Goal: Transaction & Acquisition: Download file/media

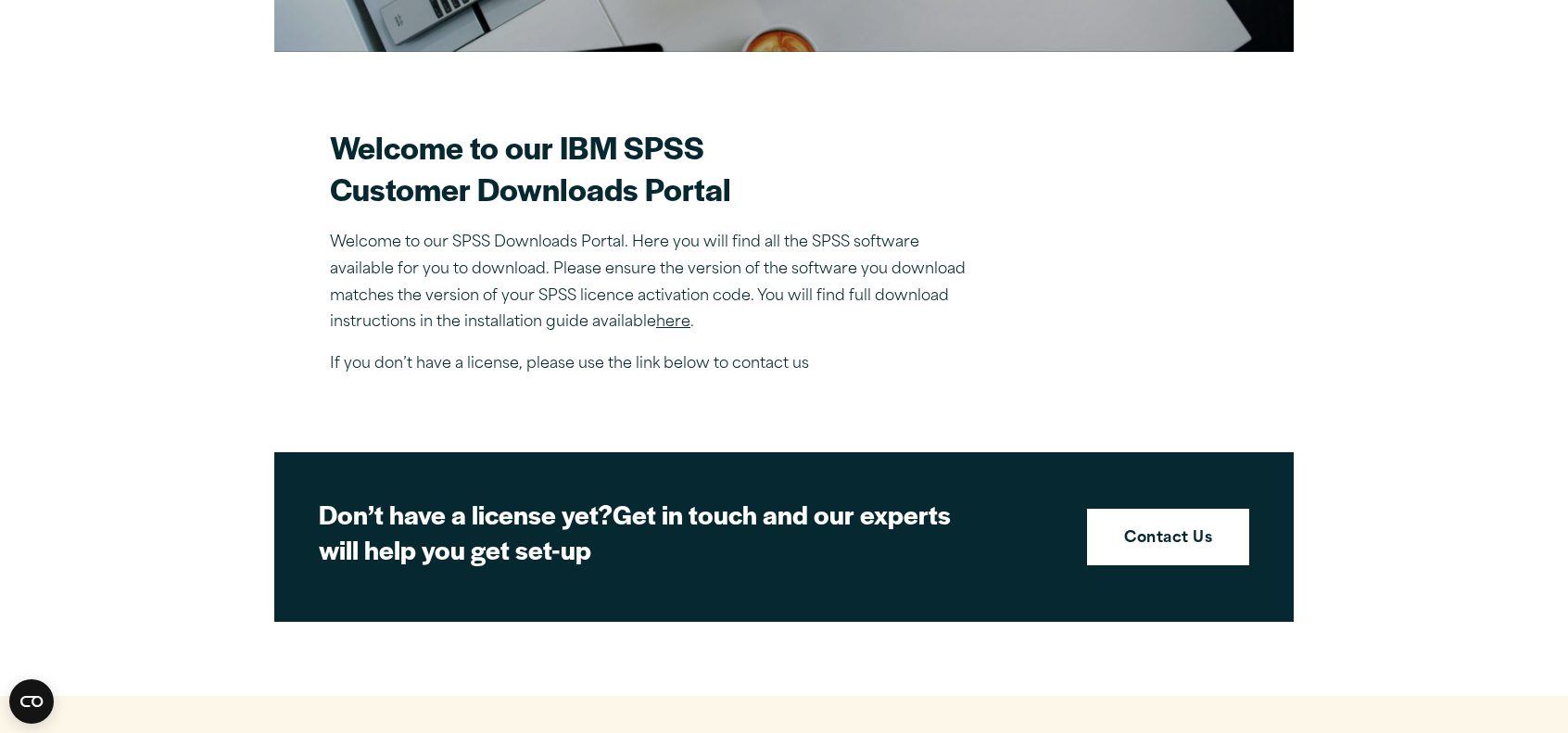
scroll to position [460, 0]
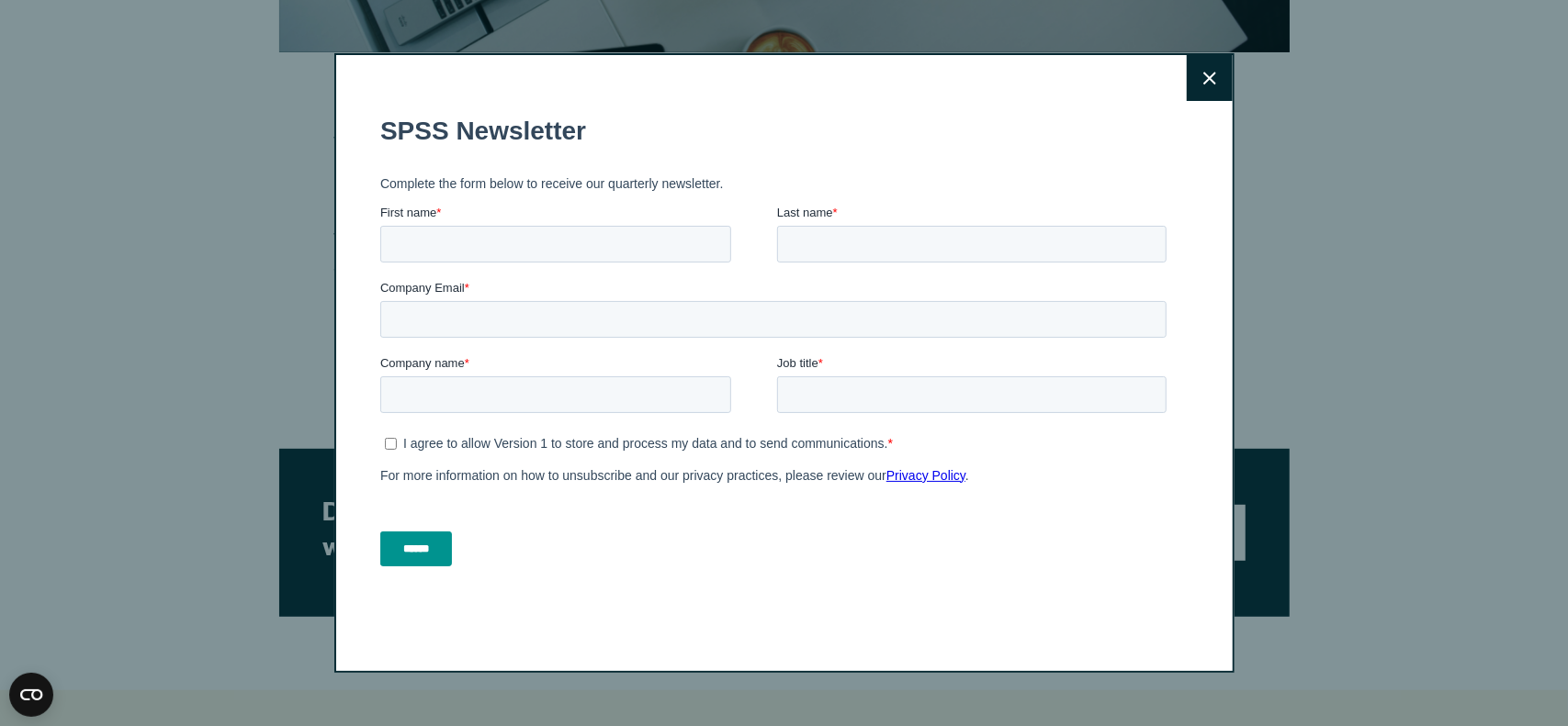
click at [1194, 89] on button "Close" at bounding box center [1209, 78] width 46 height 46
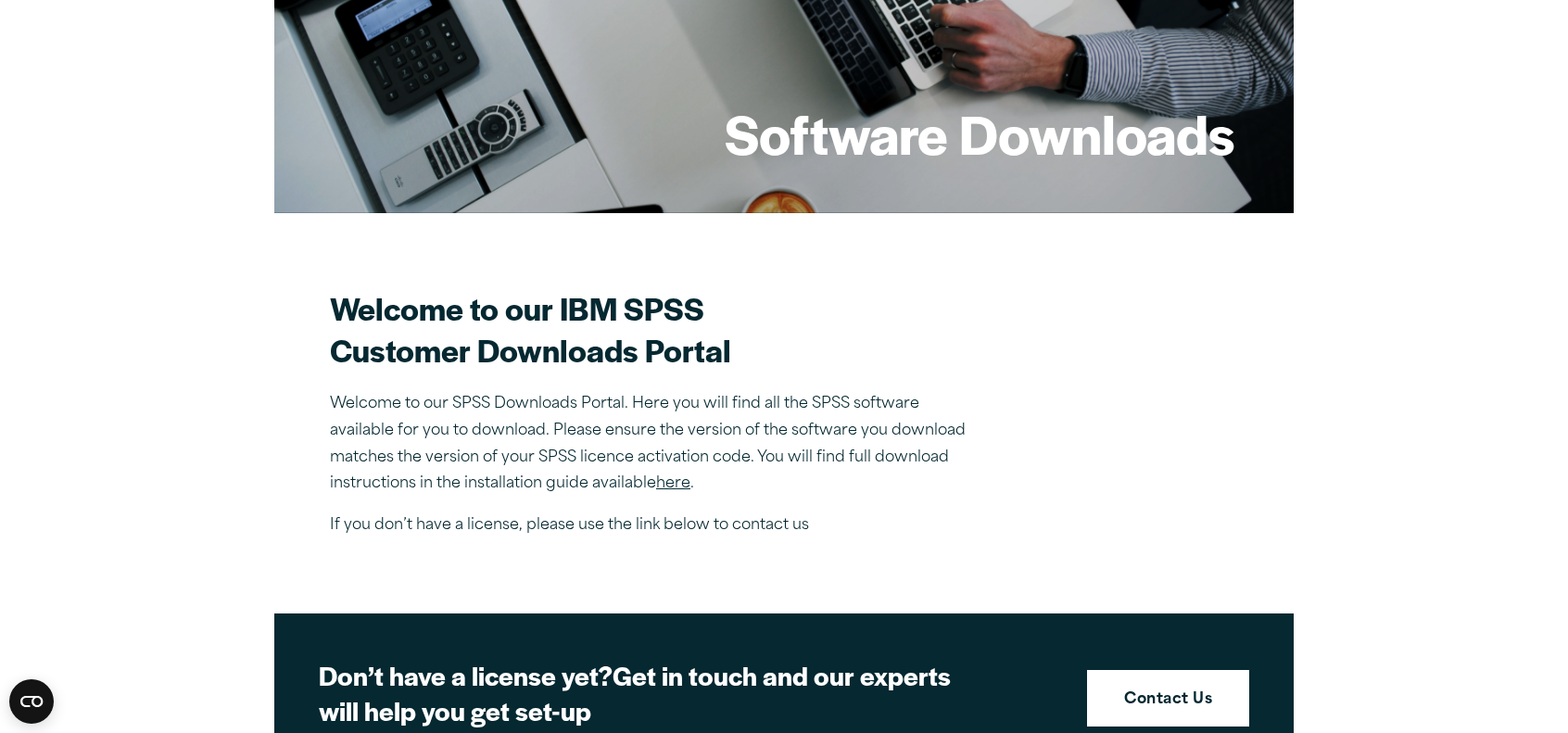
scroll to position [300, 0]
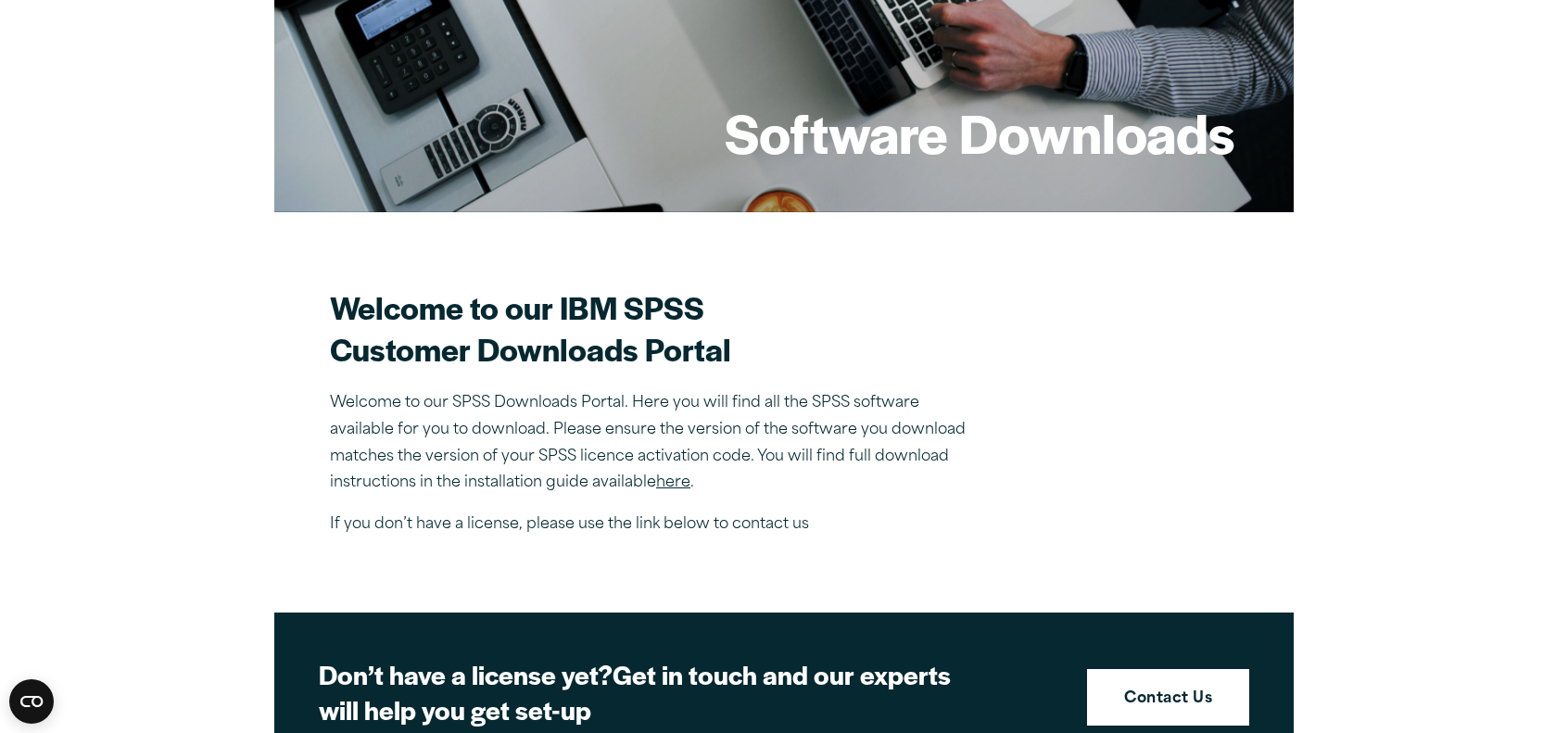
click at [672, 485] on link "here" at bounding box center [673, 483] width 34 height 15
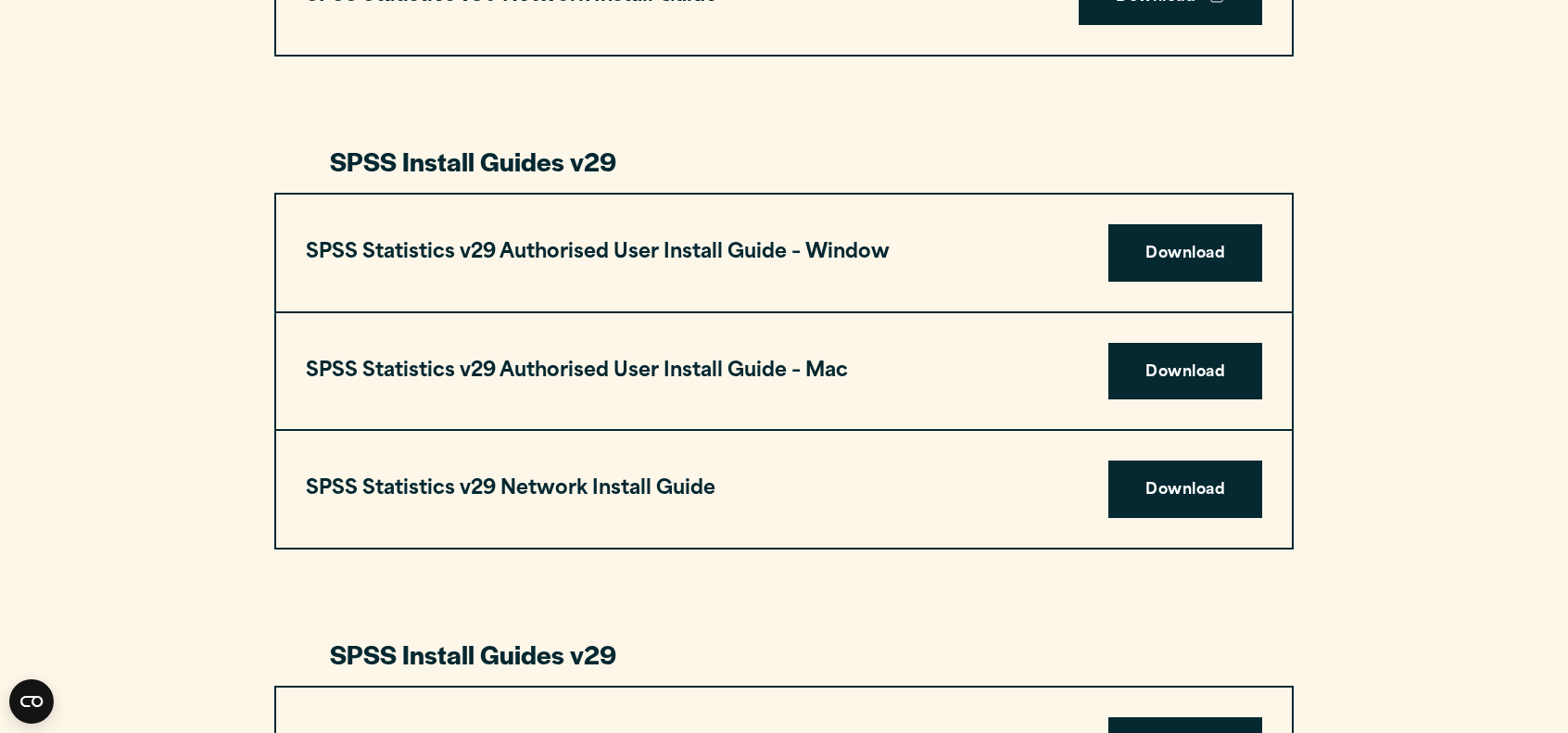
scroll to position [1730, 0]
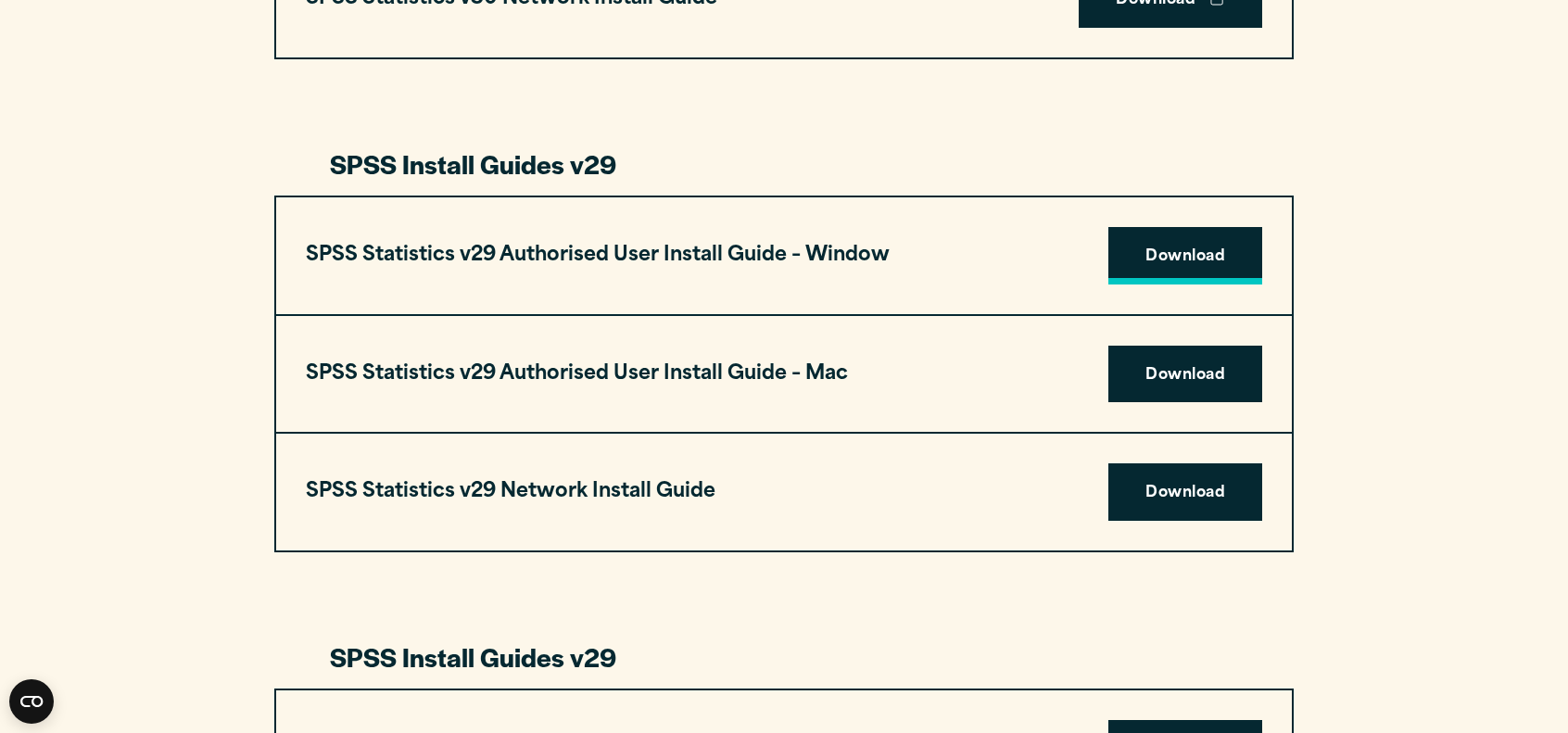
click at [1142, 262] on link "Download" at bounding box center [1185, 256] width 154 height 57
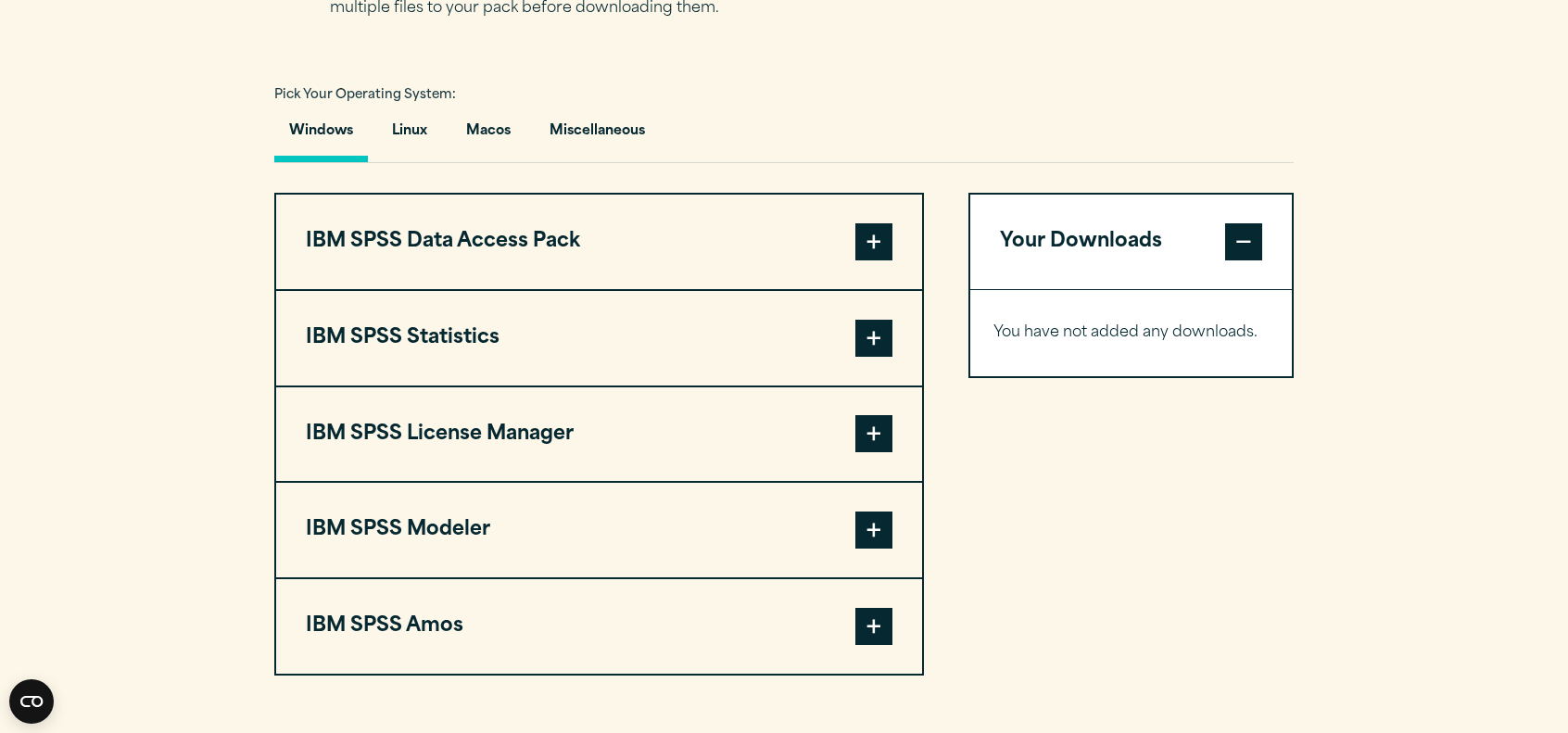
scroll to position [1310, 0]
click at [882, 331] on span at bounding box center [873, 337] width 37 height 37
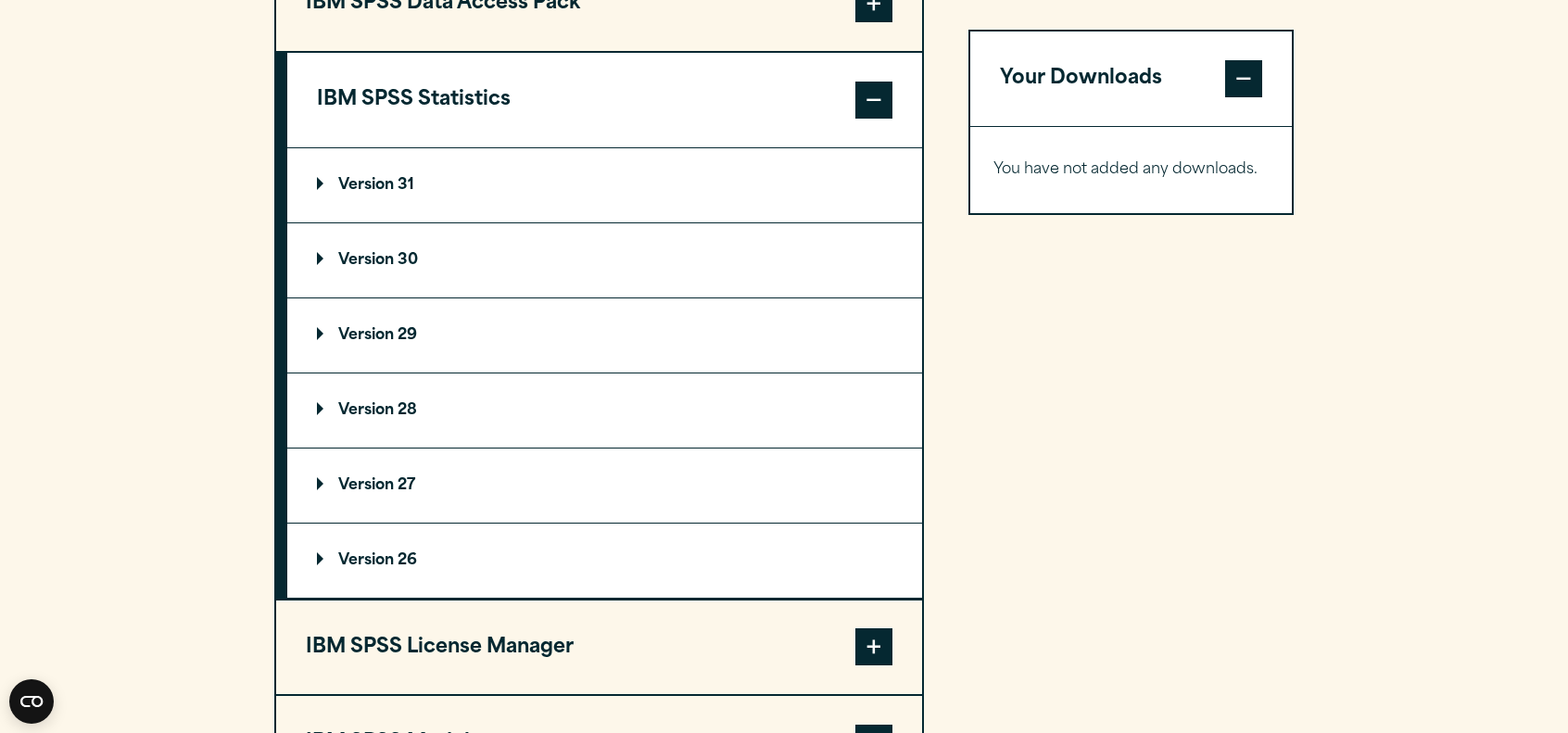
scroll to position [1552, 0]
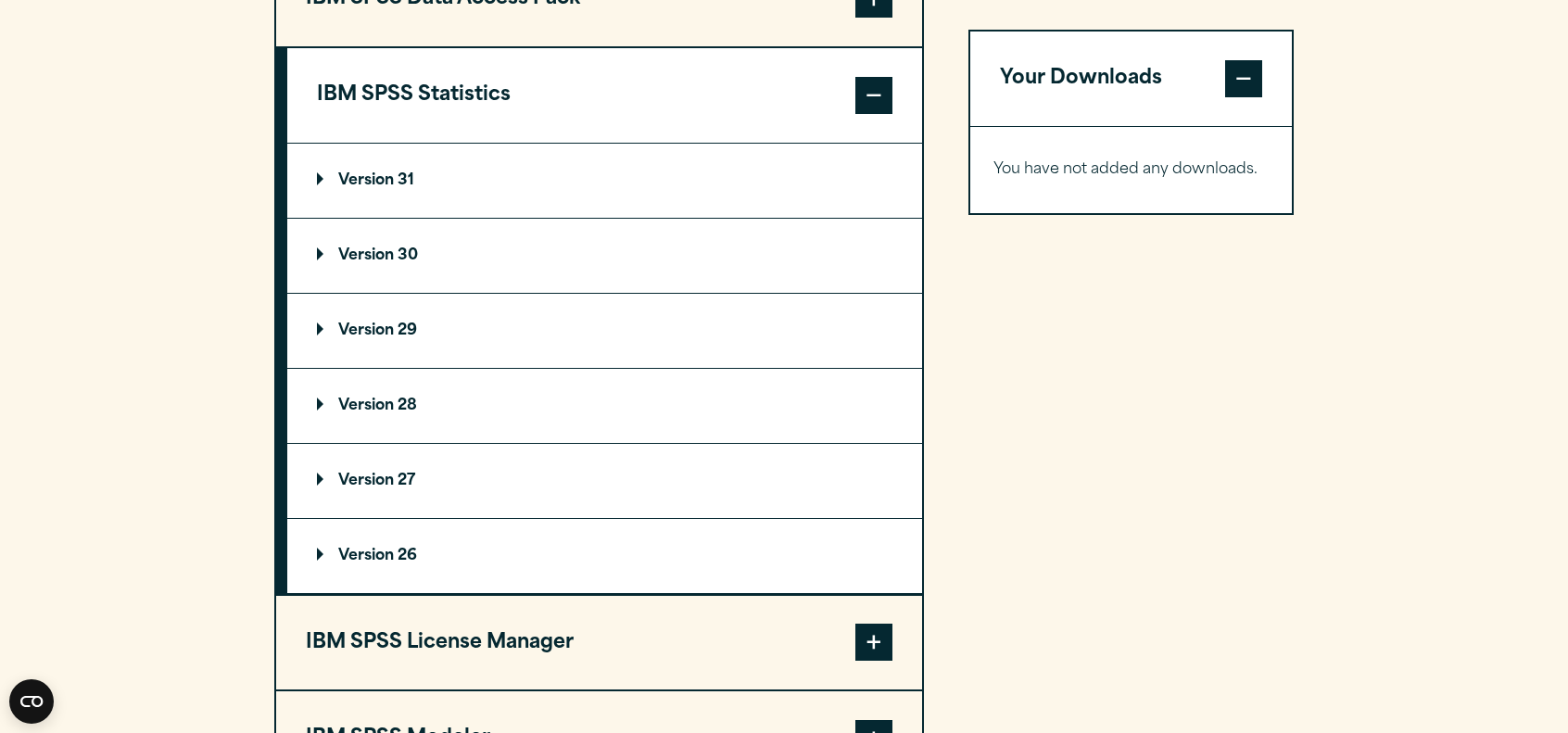
click at [332, 325] on p "Version 29" at bounding box center [367, 331] width 100 height 15
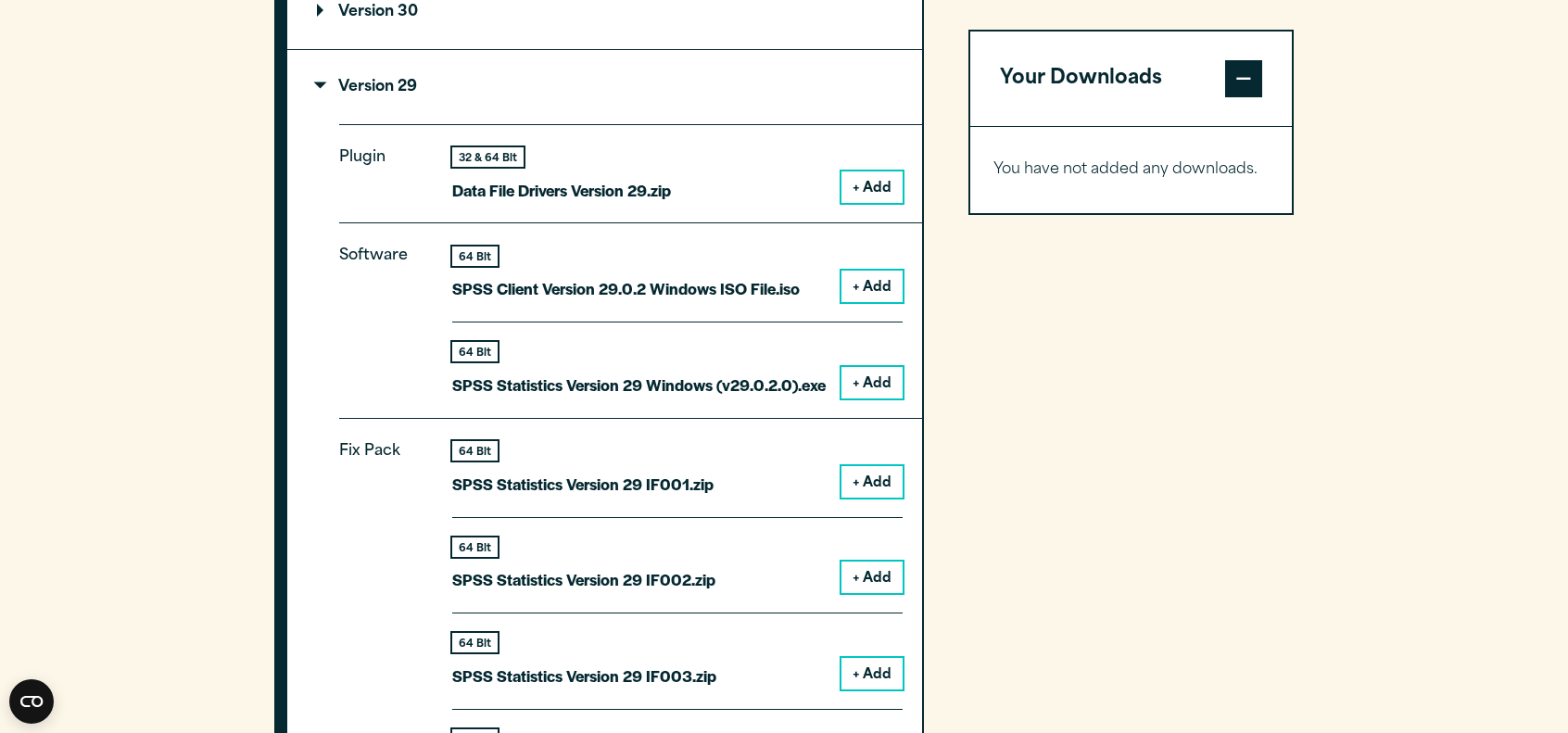
scroll to position [1797, 0]
click at [856, 378] on button "+ Add" at bounding box center [871, 381] width 61 height 31
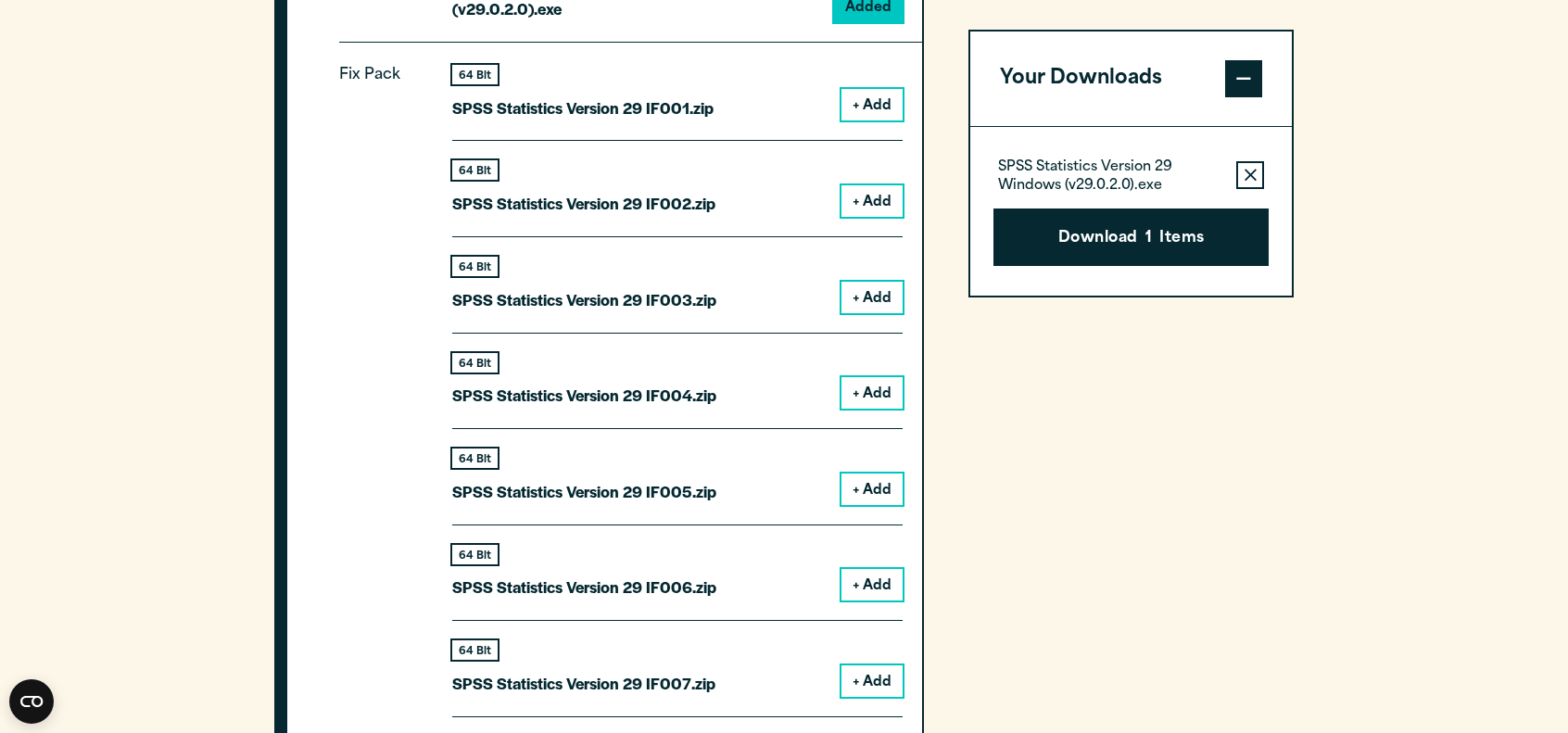
scroll to position [2194, 0]
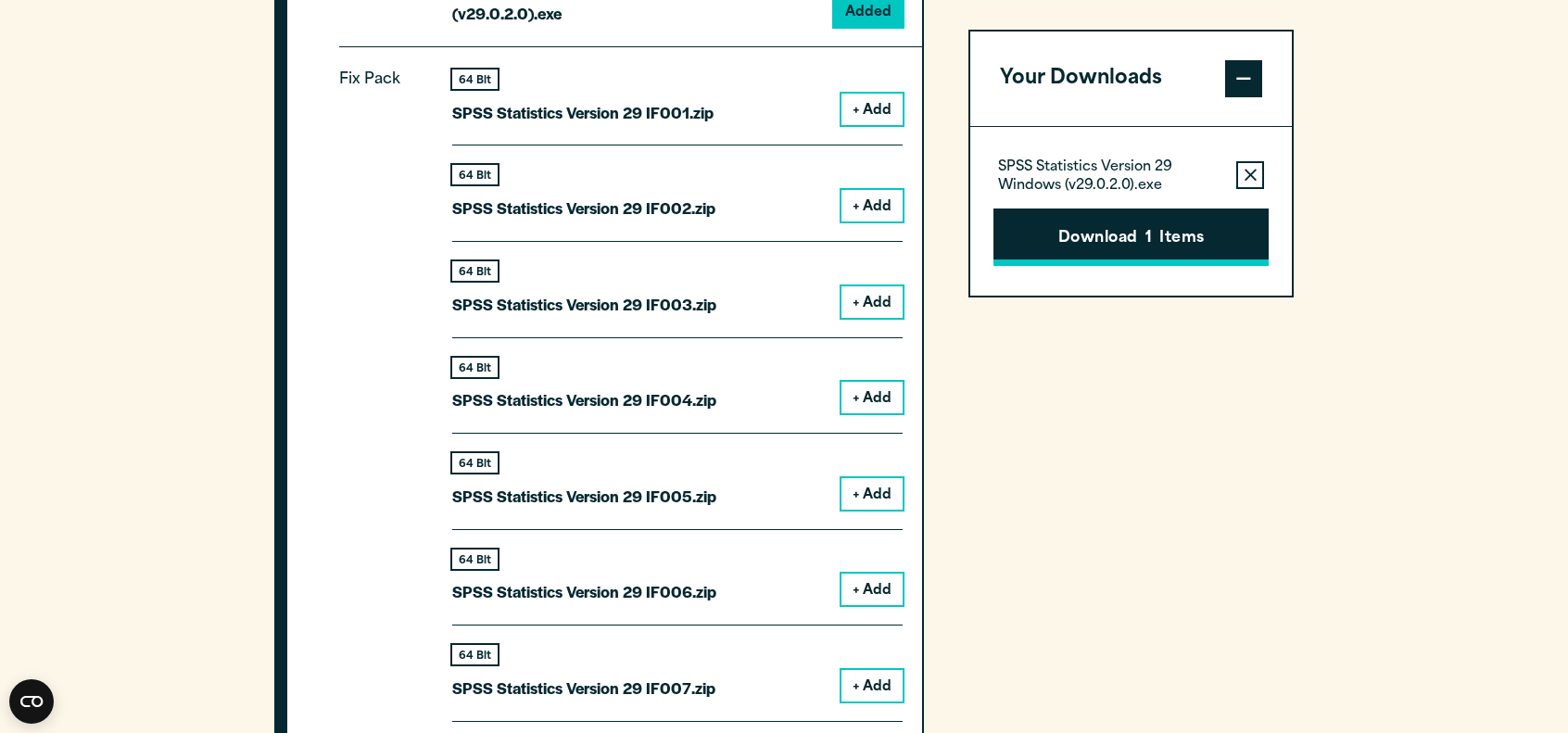
click at [1135, 255] on button "Download 1 Items" at bounding box center [1131, 237] width 276 height 57
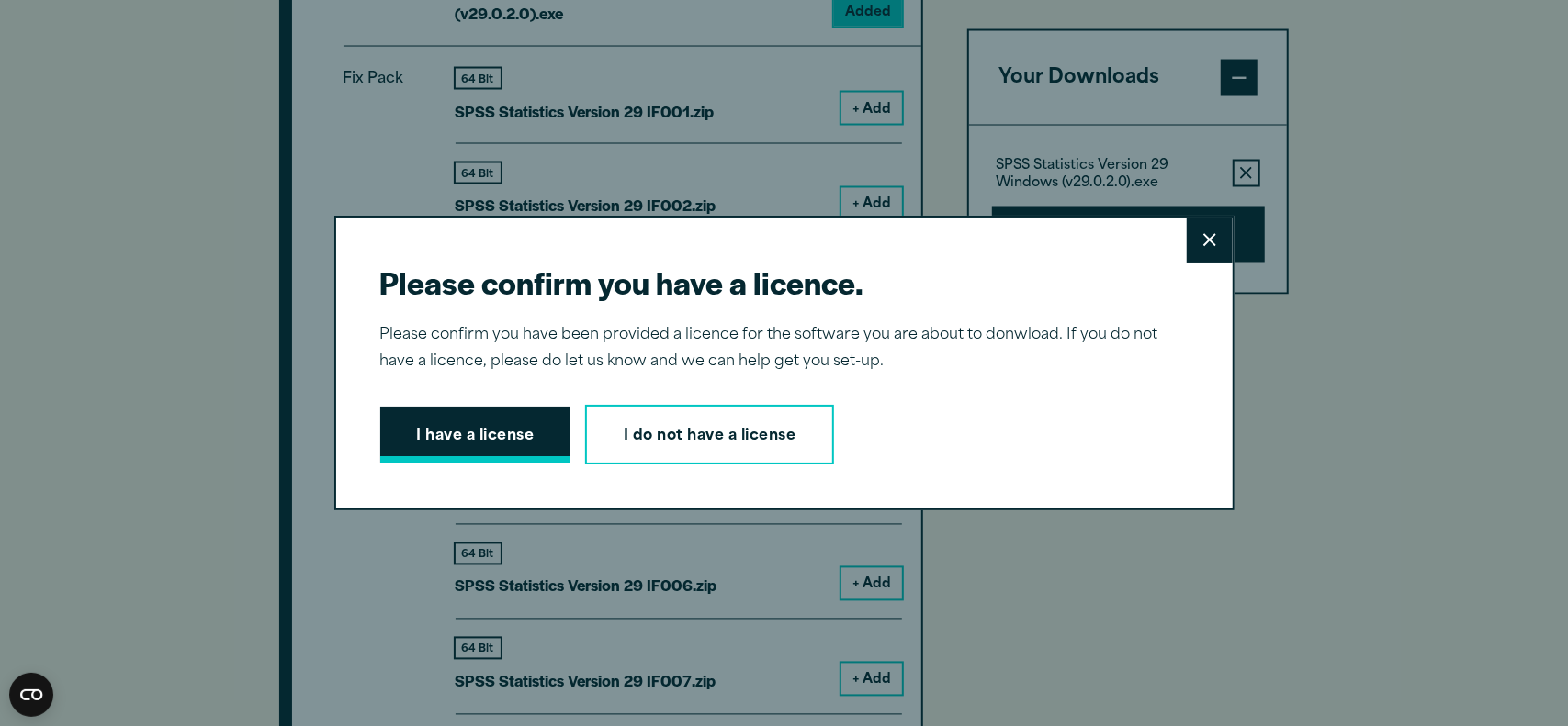
click at [548, 435] on button "I have a license" at bounding box center [476, 435] width 191 height 56
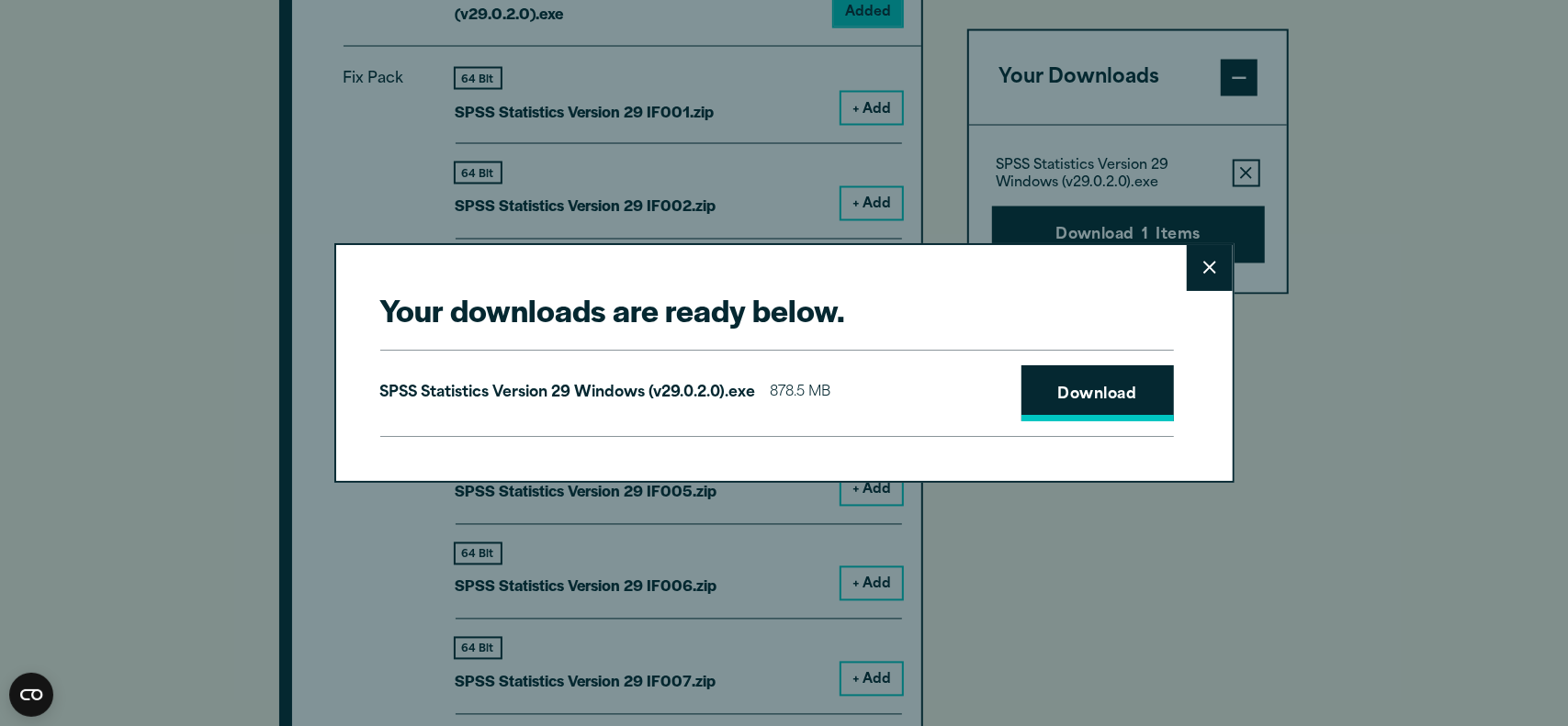
click at [1101, 383] on link "Download" at bounding box center [1097, 394] width 153 height 56
click at [1193, 268] on button "Close" at bounding box center [1209, 267] width 46 height 46
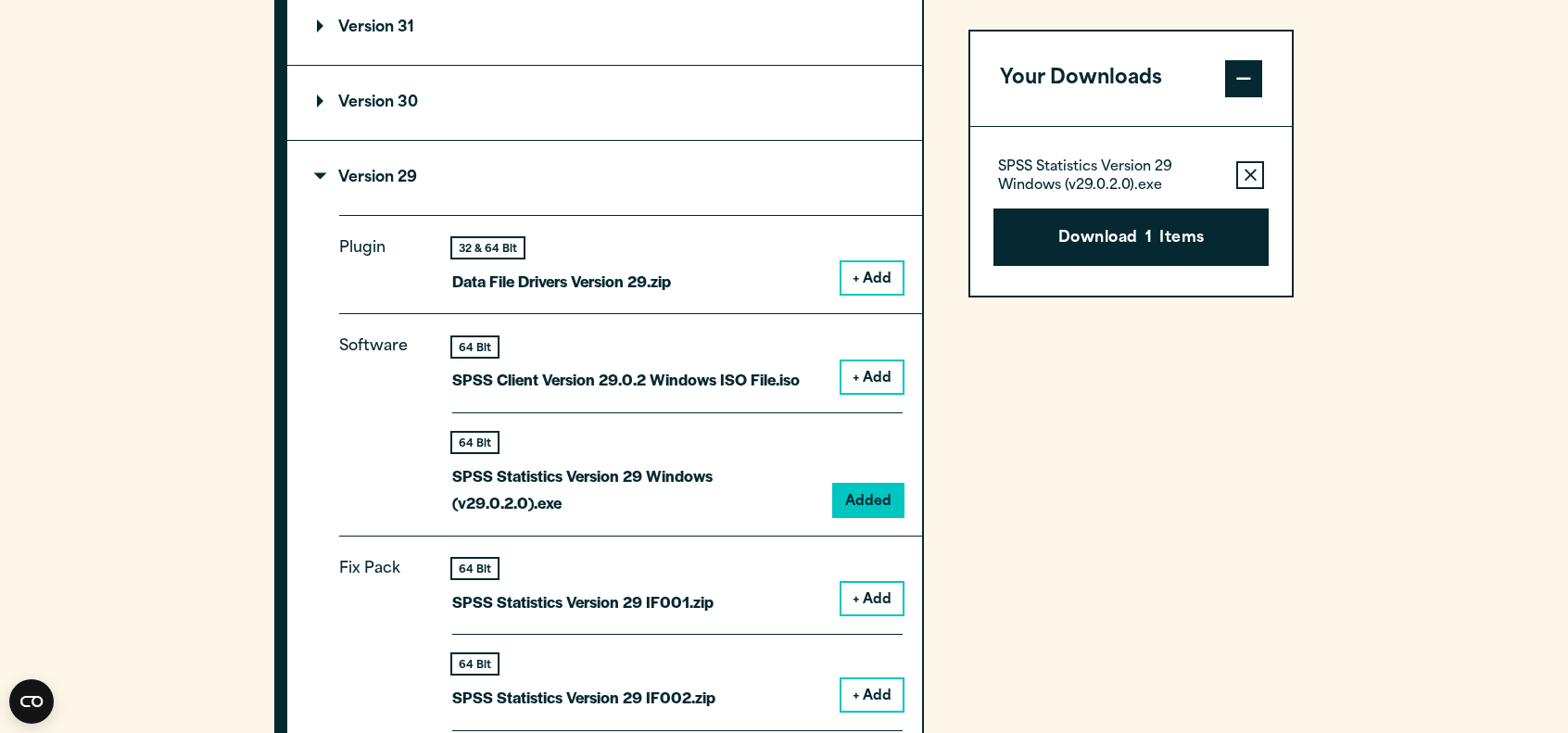
scroll to position [1704, 0]
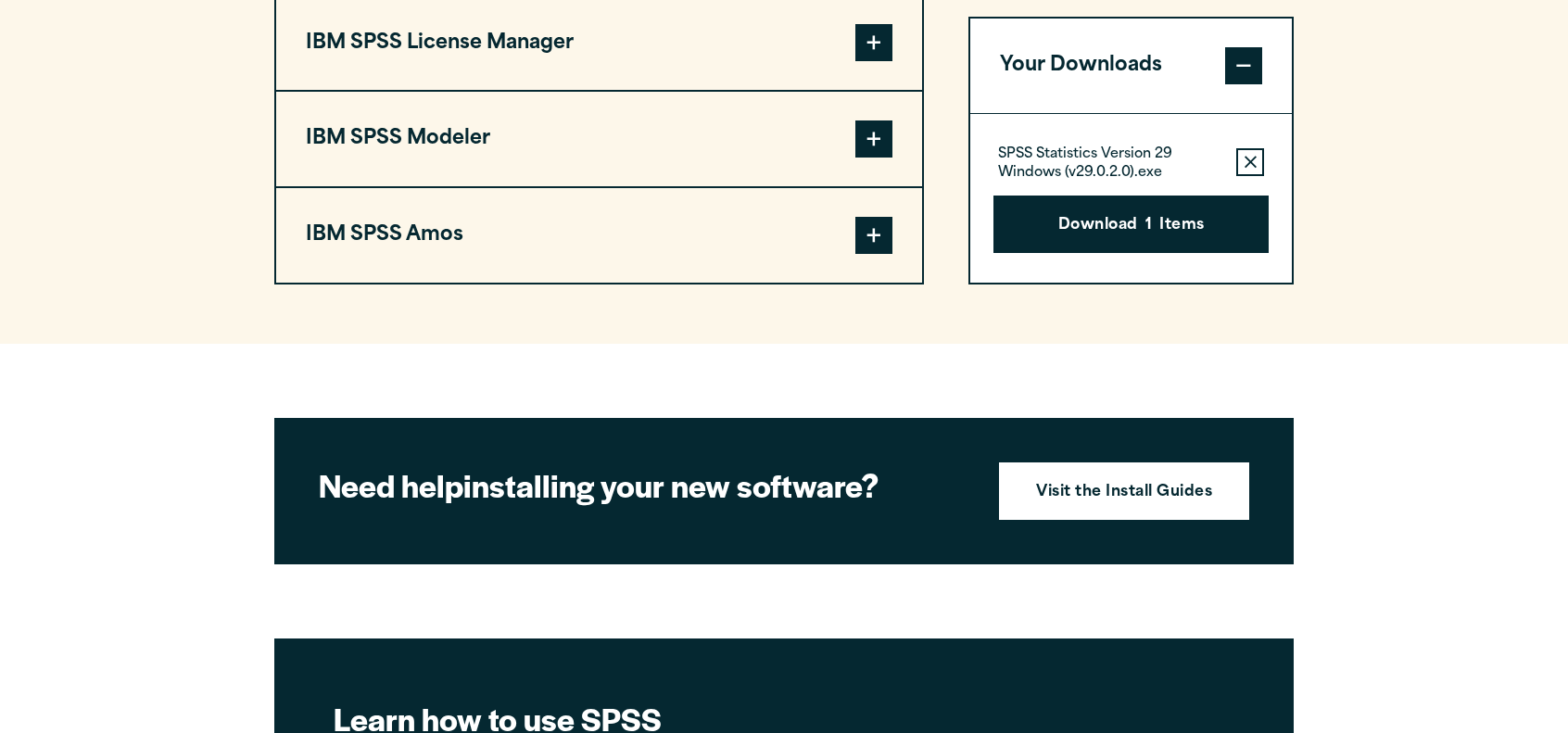
scroll to position [1704, 0]
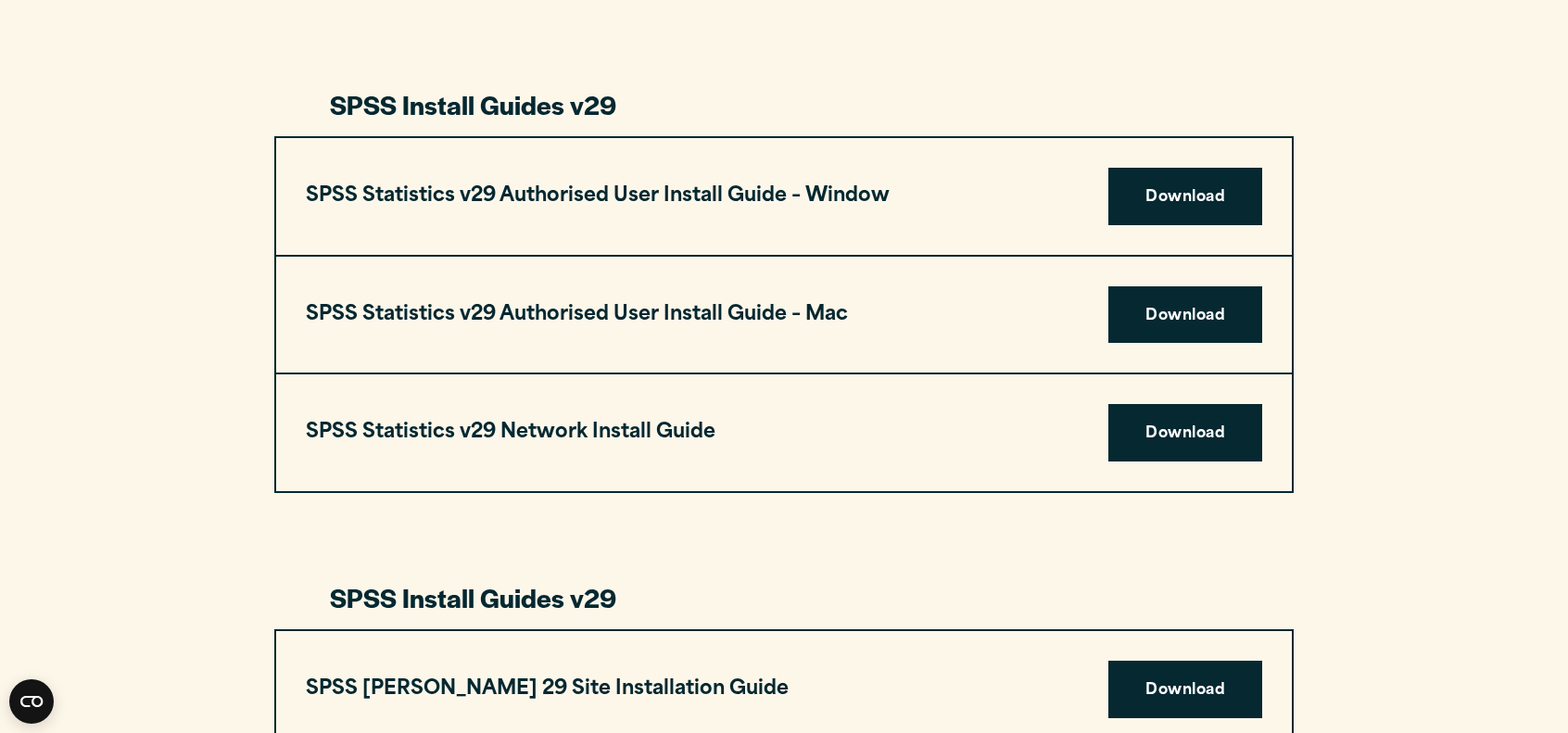
scroll to position [1788, 0]
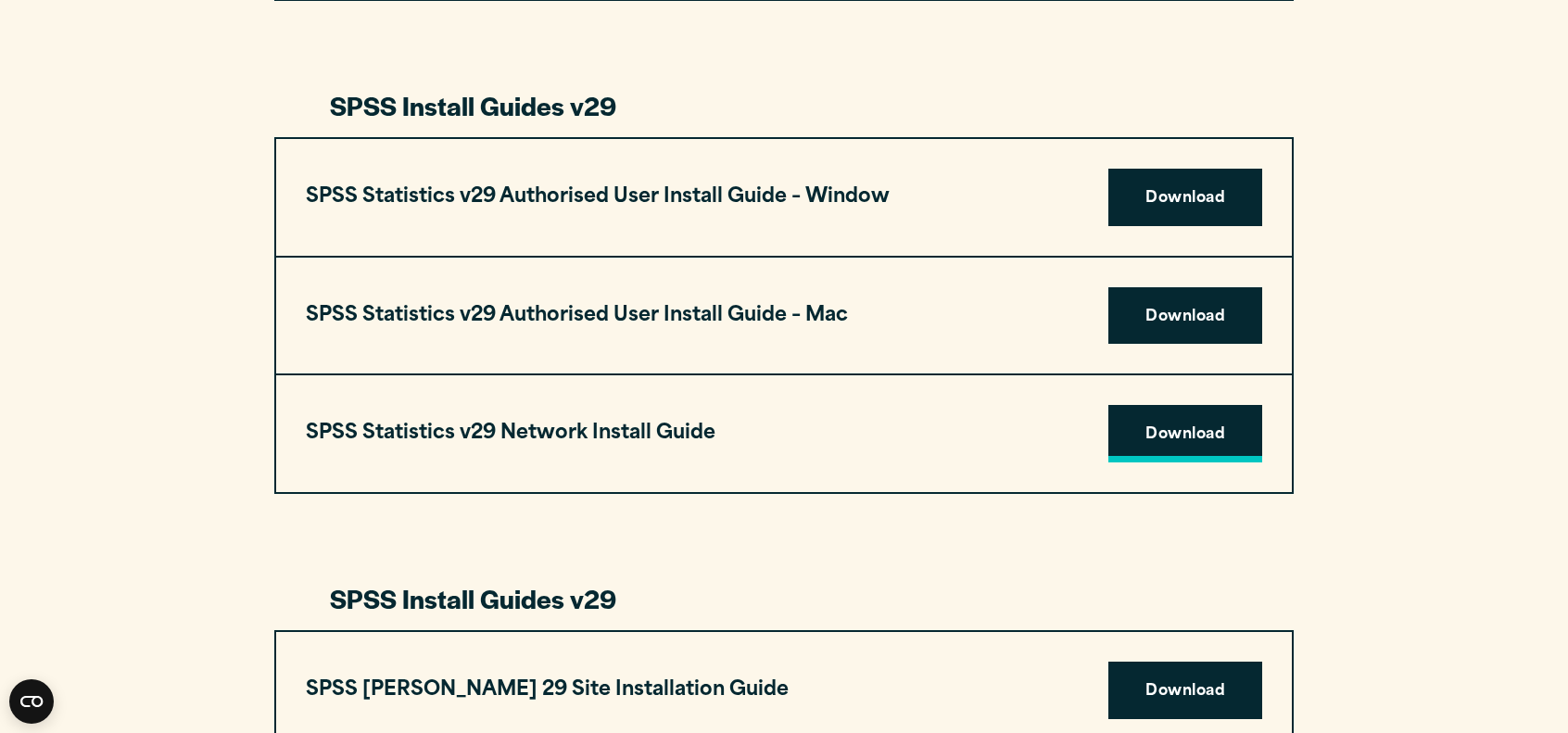
click at [1156, 434] on link "Download" at bounding box center [1185, 434] width 154 height 57
